Goal: Information Seeking & Learning: Stay updated

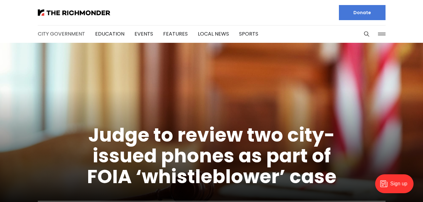
click at [57, 34] on link "City Government" at bounding box center [61, 33] width 47 height 7
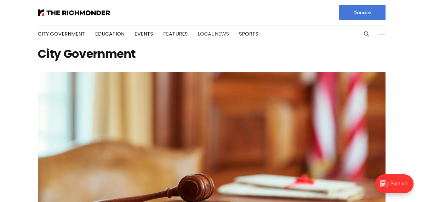
click at [202, 34] on link "Local News" at bounding box center [213, 33] width 31 height 7
